Goal: Task Accomplishment & Management: Complete application form

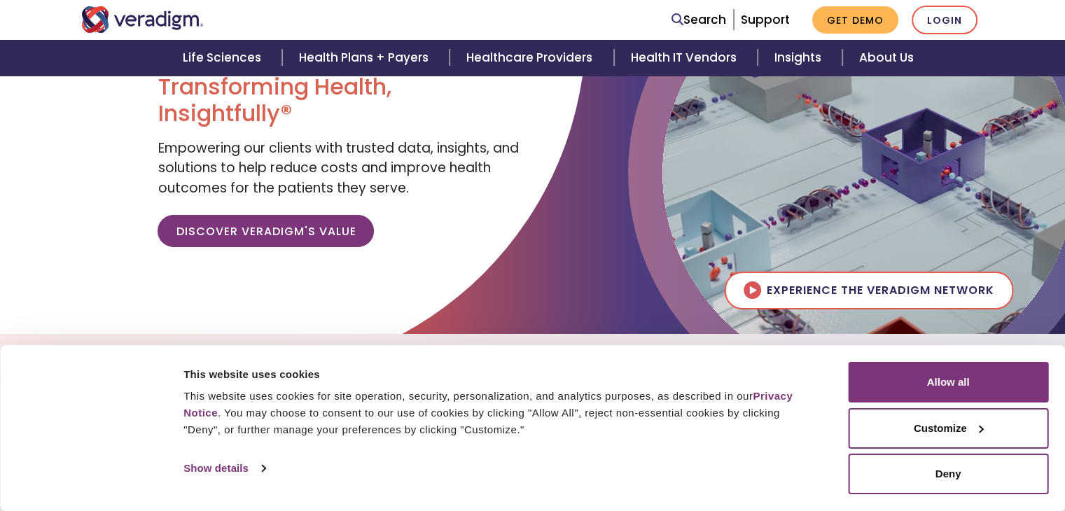
scroll to position [140, 0]
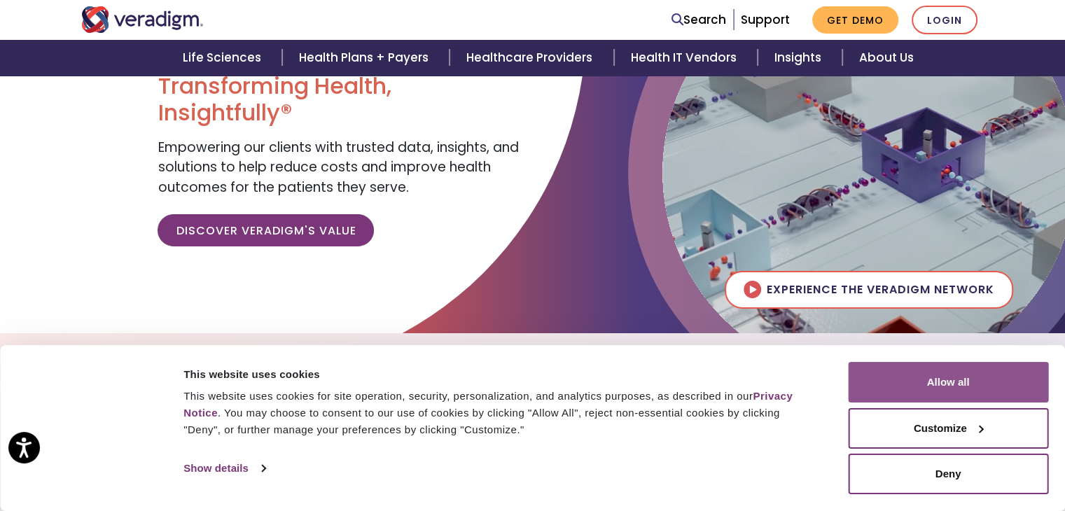
click at [948, 385] on button "Allow all" at bounding box center [948, 382] width 200 height 41
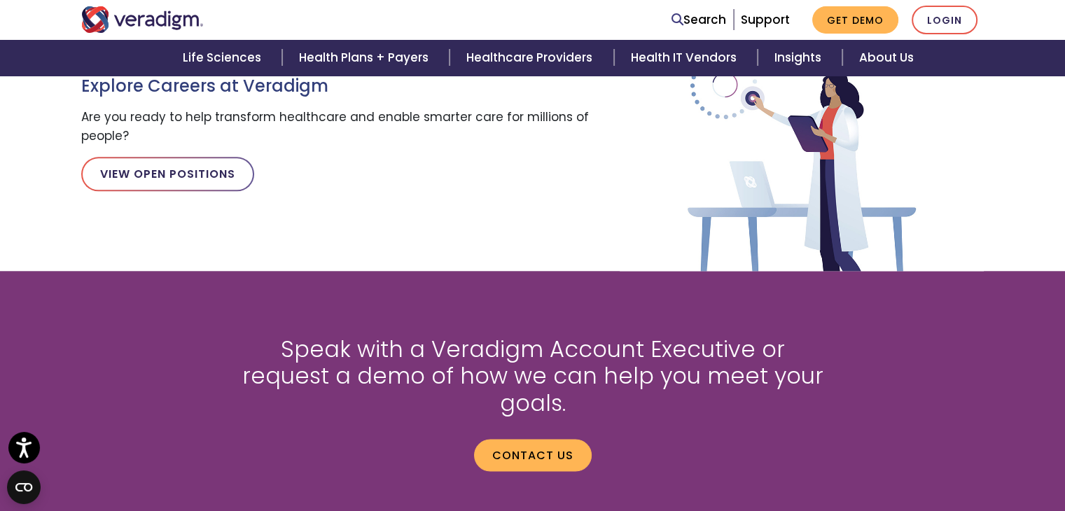
scroll to position [1991, 0]
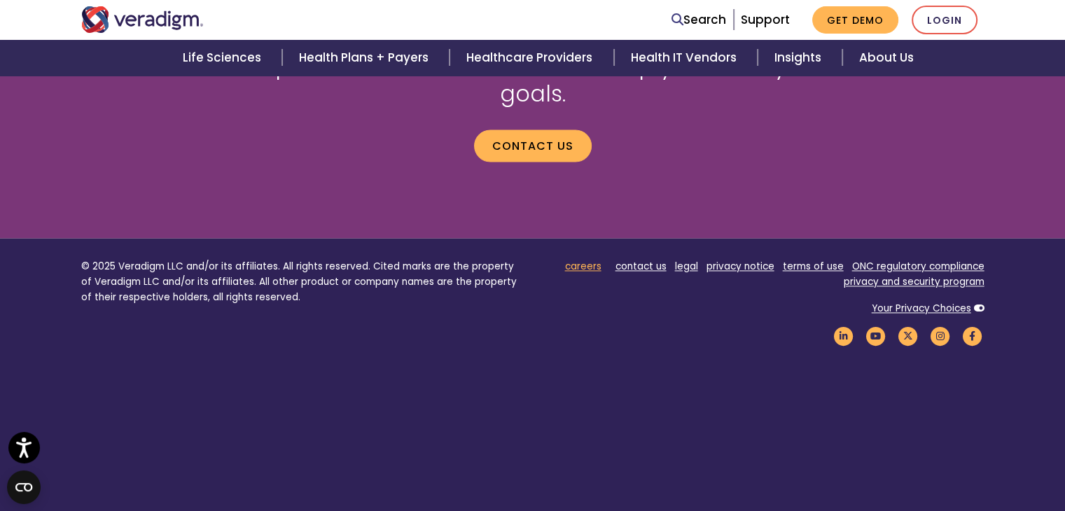
click at [600, 260] on link "careers" at bounding box center [583, 266] width 36 height 13
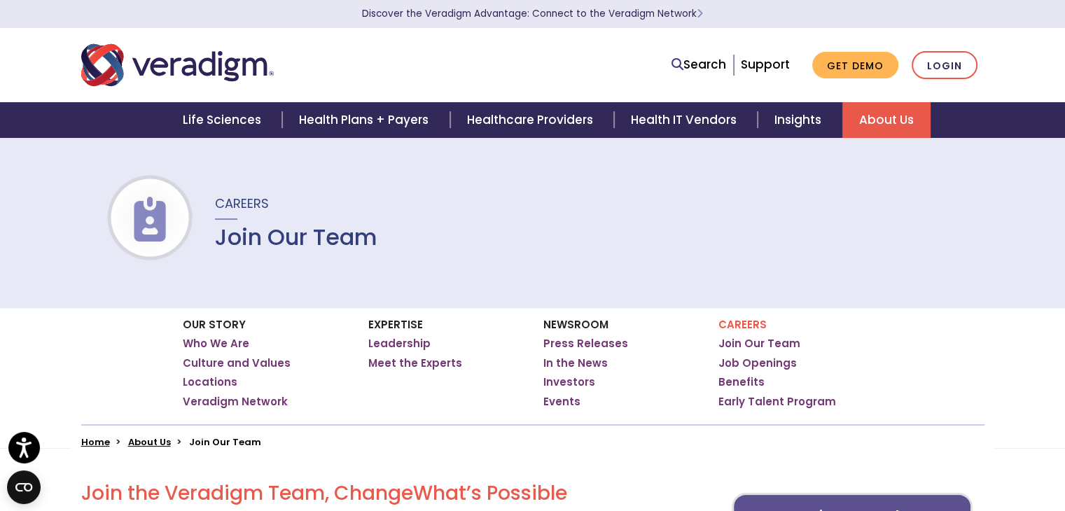
click at [176, 219] on img at bounding box center [150, 219] width 90 height 45
click at [331, 228] on h1 "Join Our Team" at bounding box center [296, 237] width 162 height 27
click at [742, 360] on link "Job Openings" at bounding box center [758, 364] width 78 height 14
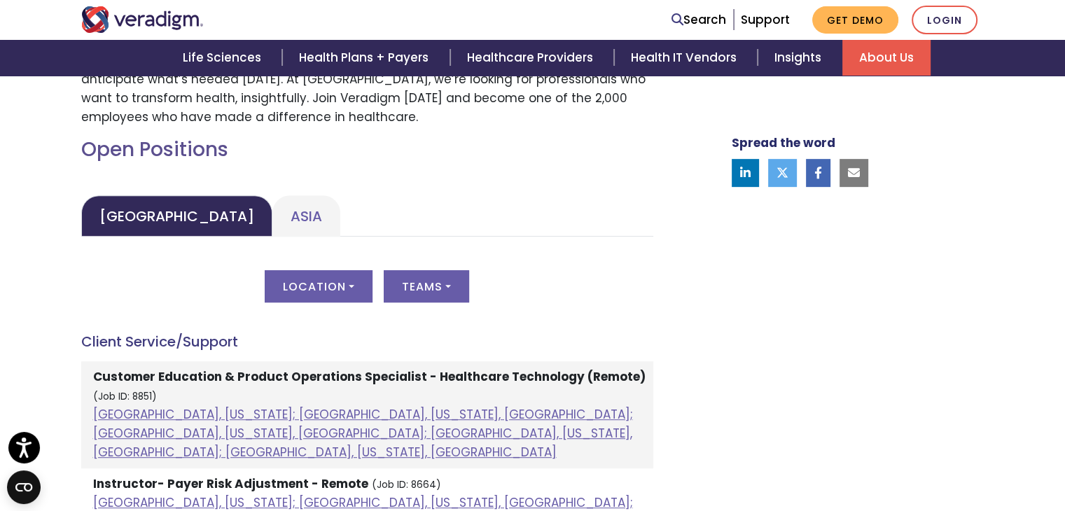
scroll to position [560, 0]
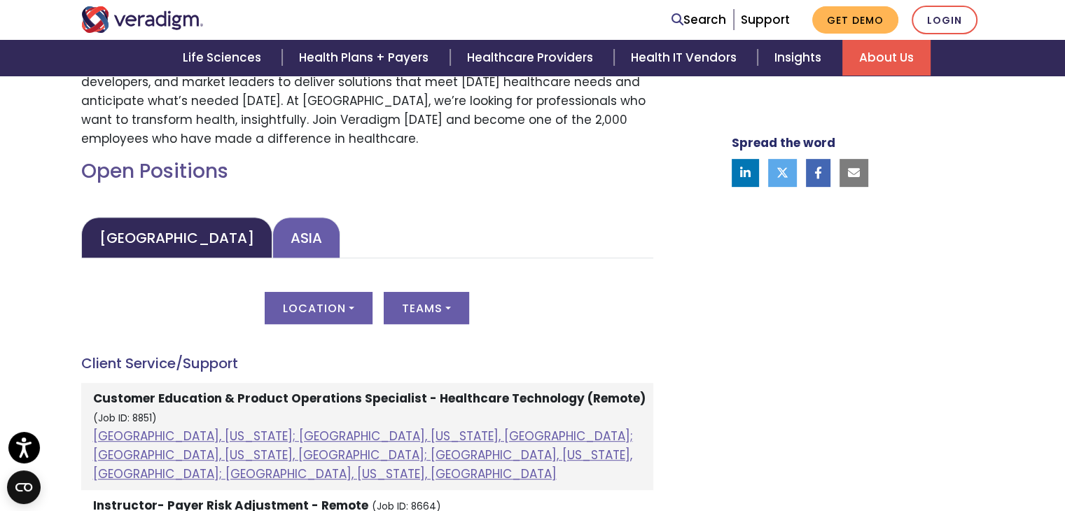
click at [272, 236] on link "Asia" at bounding box center [306, 237] width 68 height 41
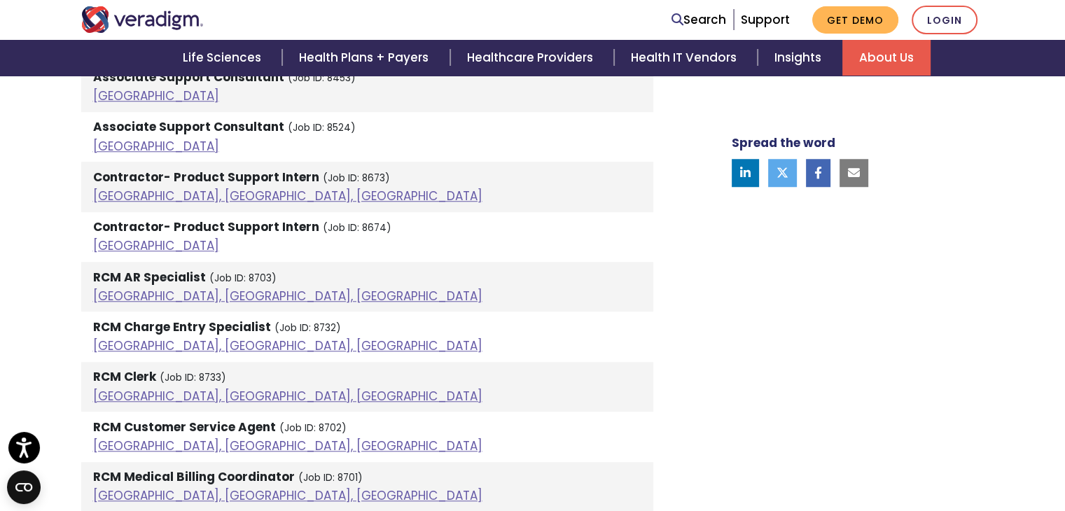
scroll to position [1191, 0]
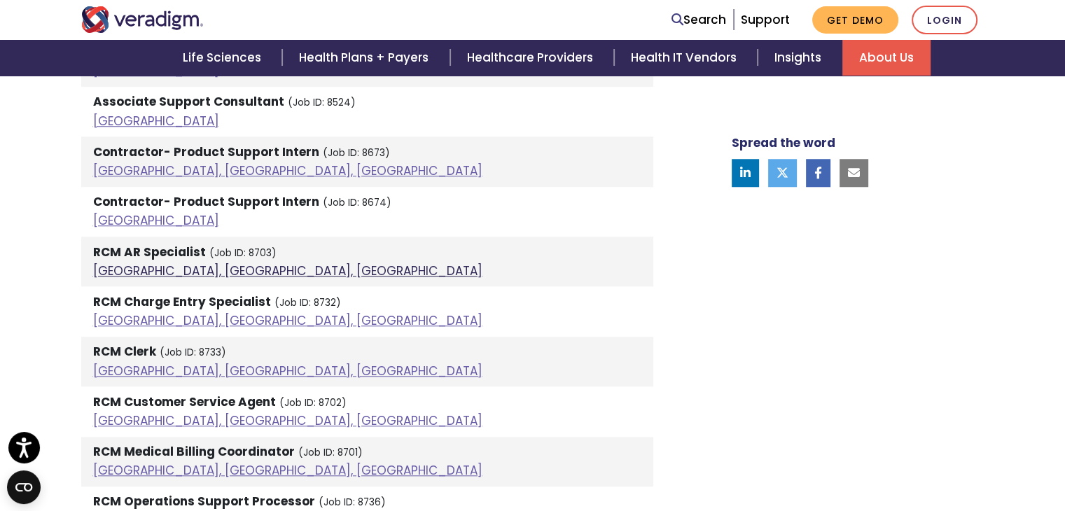
click at [223, 272] on link "[GEOGRAPHIC_DATA], [GEOGRAPHIC_DATA], [GEOGRAPHIC_DATA]" at bounding box center [287, 271] width 389 height 17
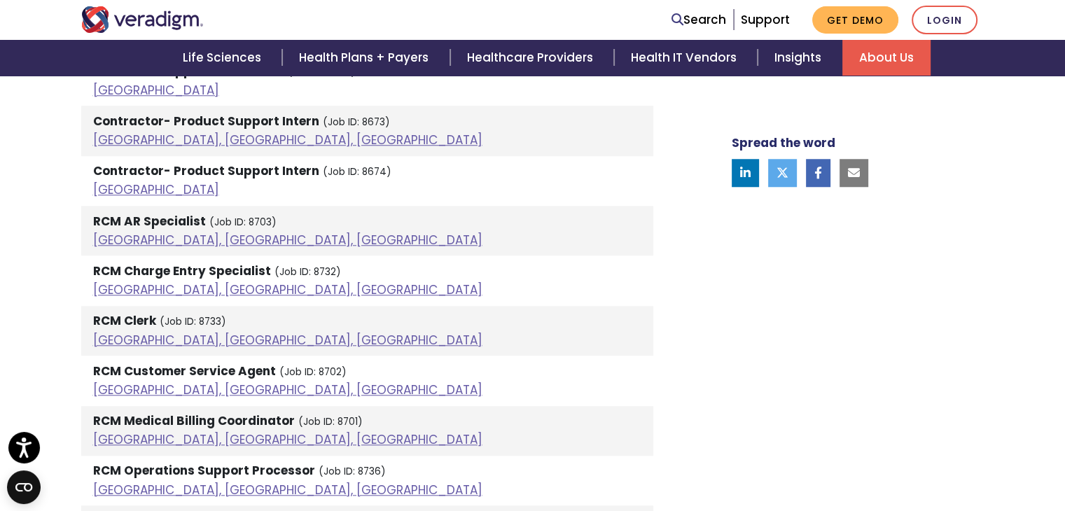
scroll to position [1121, 0]
